Goal: Task Accomplishment & Management: Manage account settings

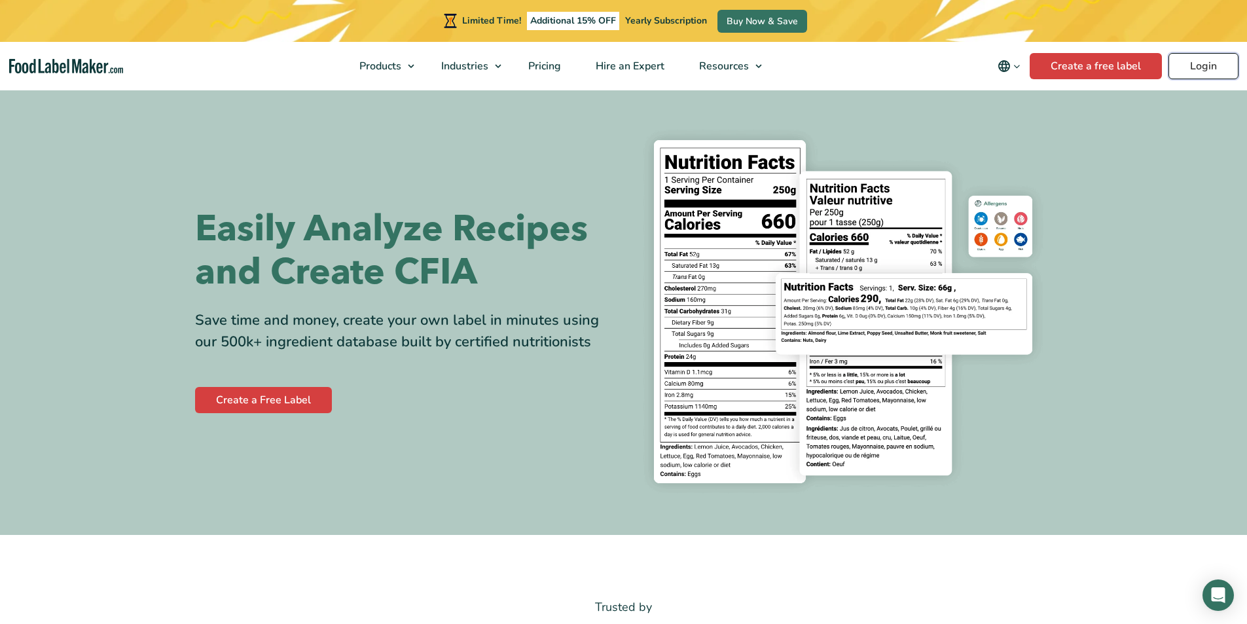
click at [1215, 64] on link "Login" at bounding box center [1203, 66] width 70 height 26
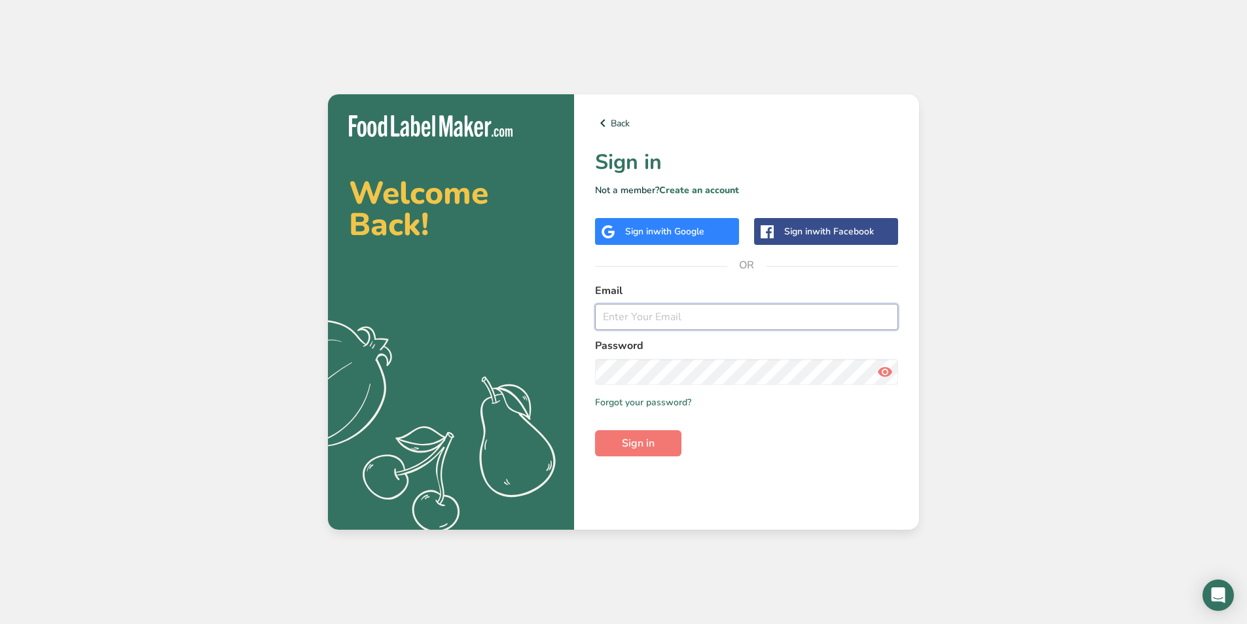
click at [635, 323] on input "email" at bounding box center [746, 317] width 303 height 26
